Goal: Find specific page/section

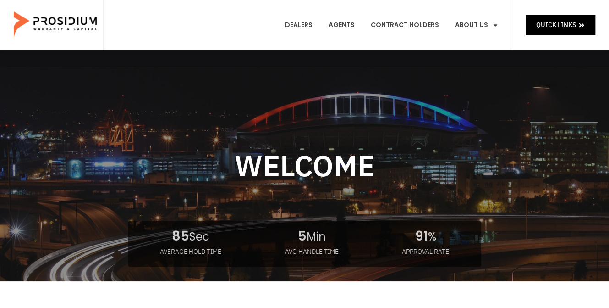
click at [301, 28] on e-page-transition at bounding box center [304, 154] width 609 height 308
click at [304, 24] on link "Dealers" at bounding box center [298, 25] width 41 height 34
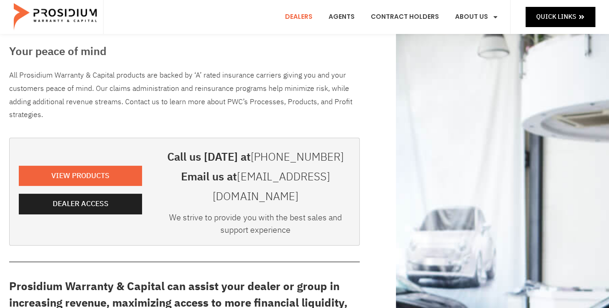
scroll to position [183, 0]
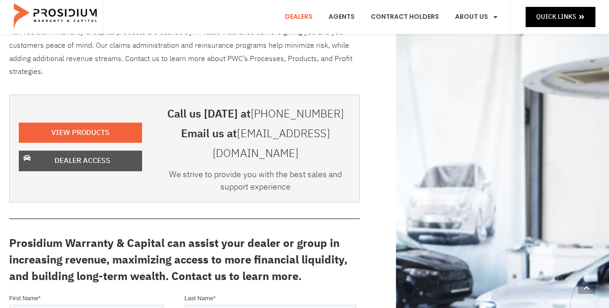
click at [103, 154] on span "Dealer Access" at bounding box center [83, 160] width 56 height 13
